Goal: Transaction & Acquisition: Book appointment/travel/reservation

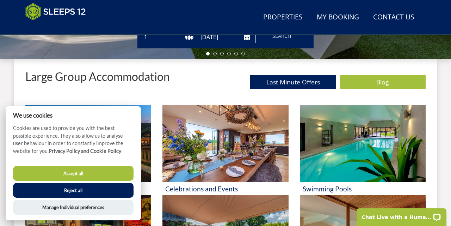
scroll to position [248, 0]
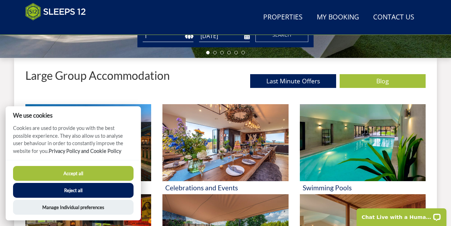
click at [115, 173] on button "Accept all" at bounding box center [73, 173] width 121 height 15
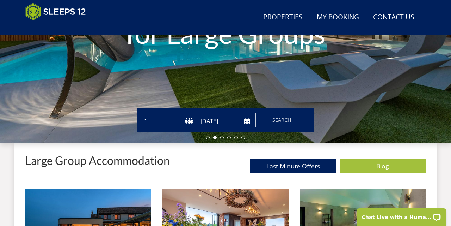
scroll to position [163, 0]
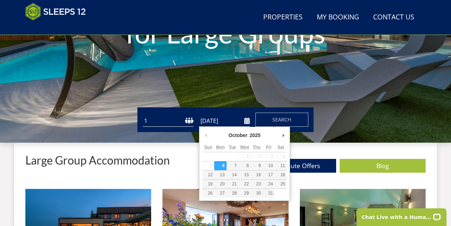
click at [205, 121] on input "[DATE]" at bounding box center [224, 121] width 51 height 12
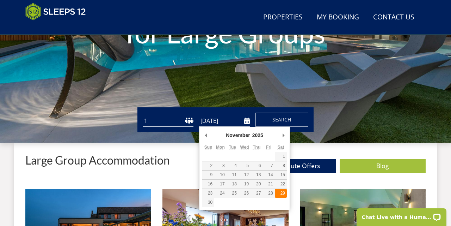
type input "[DATE]"
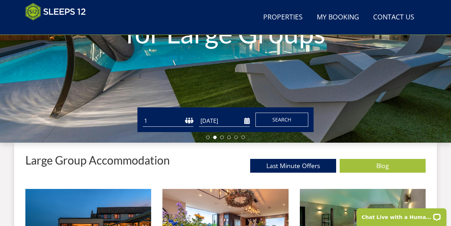
click at [284, 120] on span "Search" at bounding box center [282, 119] width 19 height 7
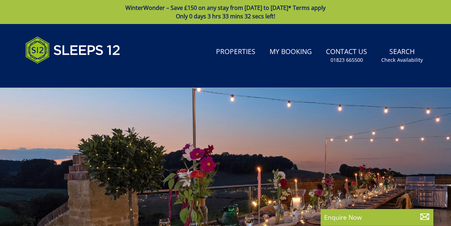
click at [170, 122] on div at bounding box center [225, 211] width 451 height 247
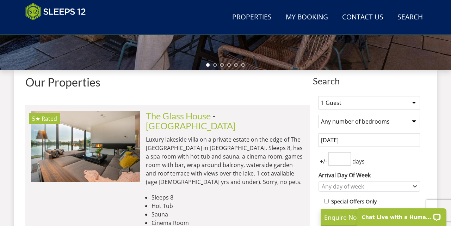
scroll to position [198, 0]
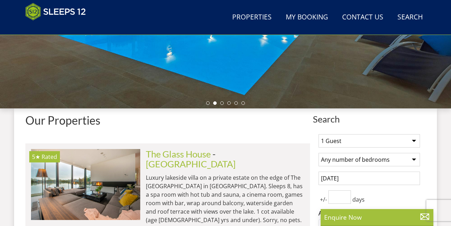
select select "16"
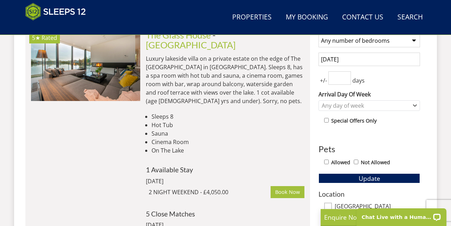
scroll to position [317, 0]
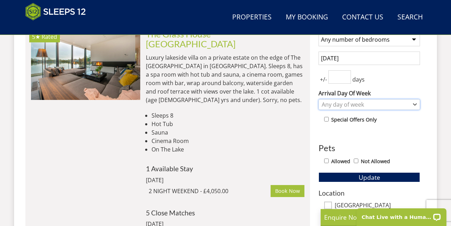
click at [414, 104] on icon "Combobox" at bounding box center [415, 104] width 3 height 1
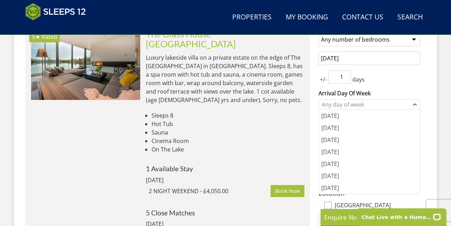
click at [345, 76] on input "1" at bounding box center [340, 76] width 23 height 13
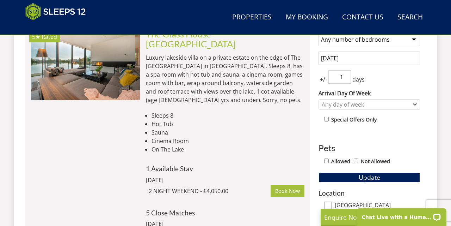
type input "2"
click at [346, 75] on input "2" at bounding box center [340, 76] width 23 height 13
click at [414, 104] on icon "Combobox" at bounding box center [415, 104] width 3 height 1
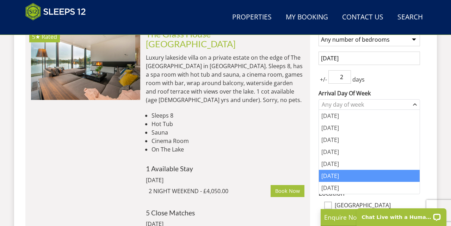
click at [340, 181] on div "[DATE]" at bounding box center [369, 176] width 101 height 12
click at [299, 165] on h4 "1 Available Stay" at bounding box center [225, 168] width 159 height 7
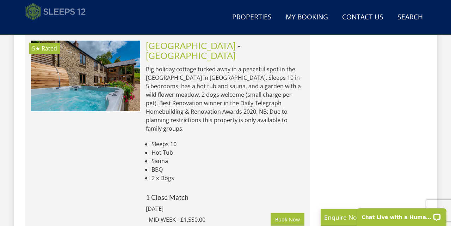
scroll to position [1053, 0]
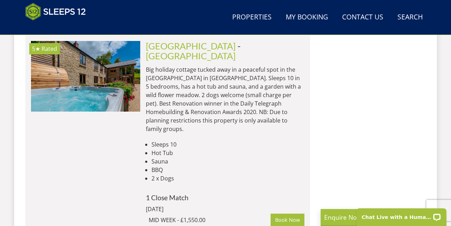
scroll to position [163, 0]
